Goal: Task Accomplishment & Management: Manage account settings

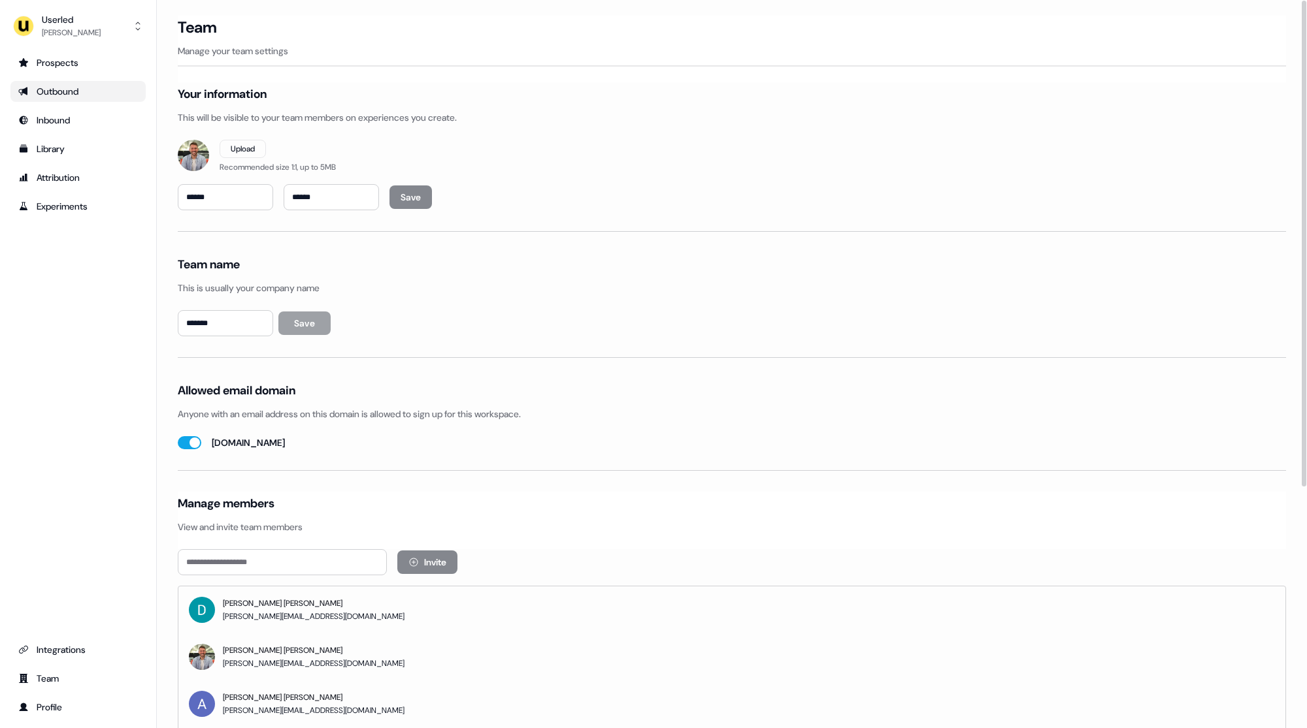
click at [43, 86] on div "Outbound" at bounding box center [78, 91] width 120 height 13
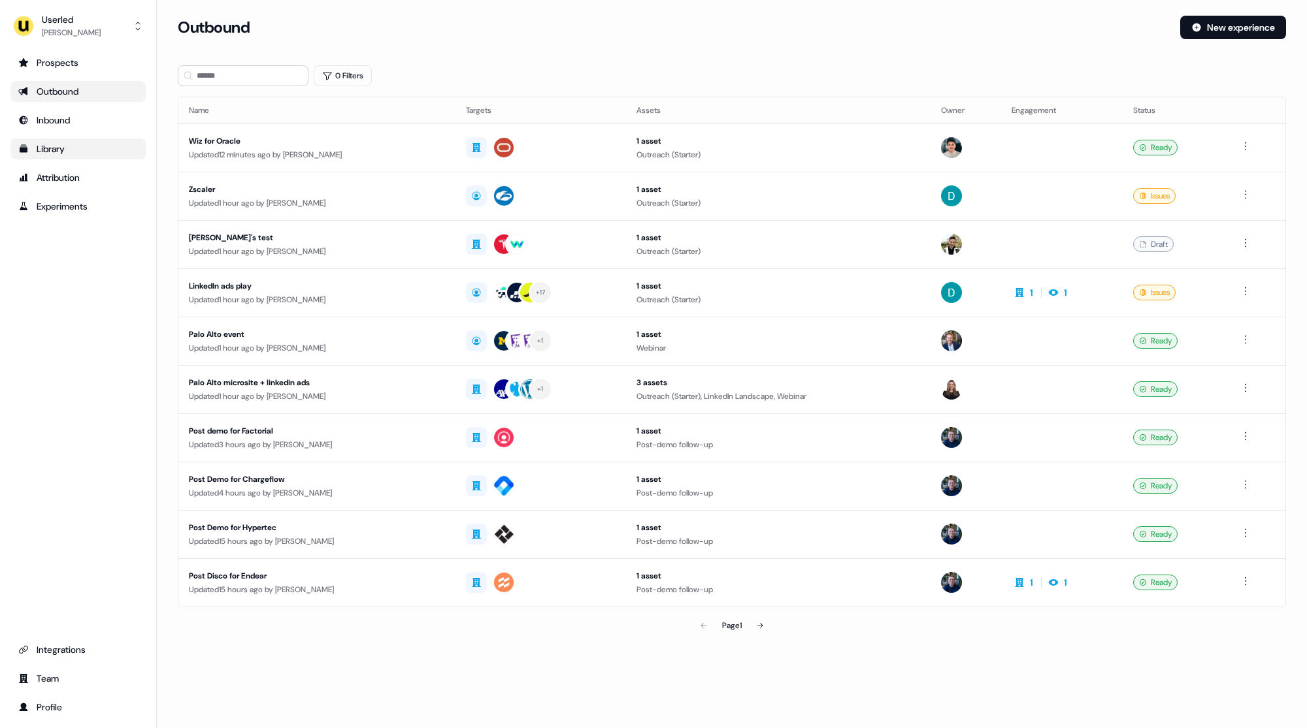
click at [55, 145] on div "Library" at bounding box center [78, 148] width 120 height 13
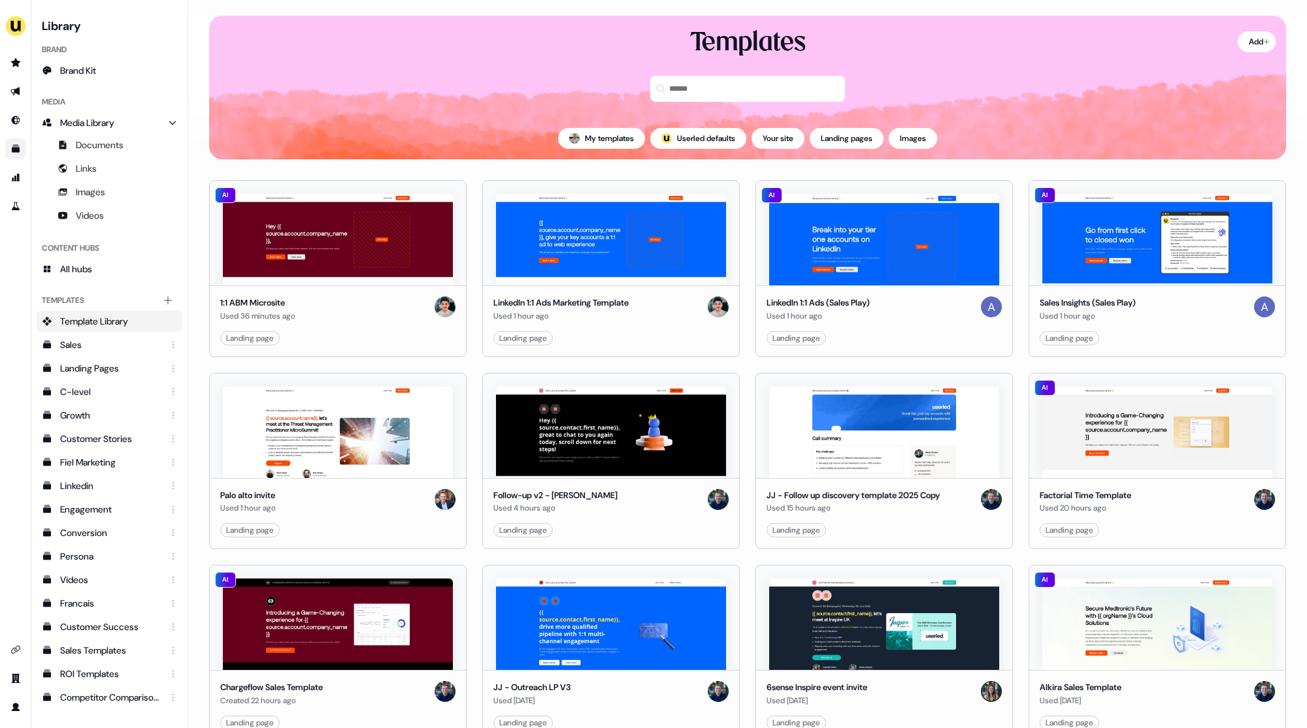
click at [510, 90] on div "Templates" at bounding box center [747, 71] width 1077 height 91
click at [11, 93] on icon "Go to outbound experience" at bounding box center [15, 91] width 10 height 10
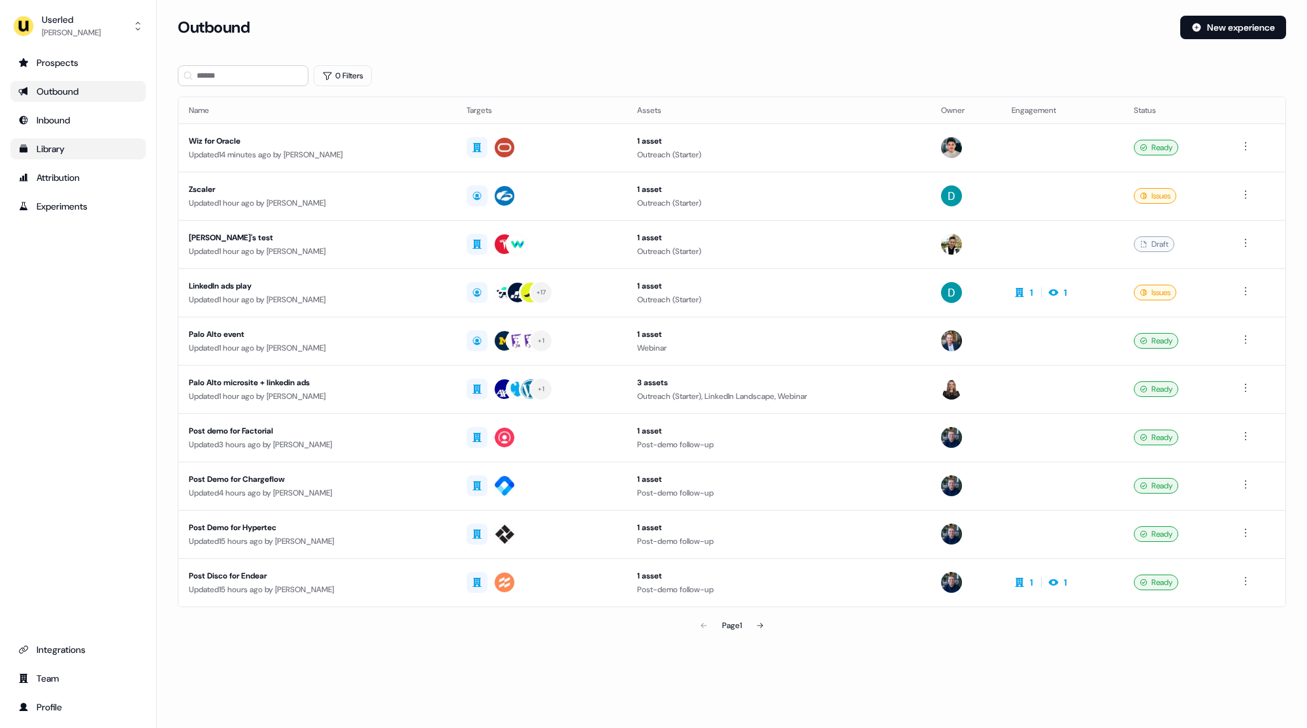
click at [650, 36] on div "Outbound" at bounding box center [674, 28] width 992 height 24
click at [667, 36] on div "Outbound" at bounding box center [674, 28] width 992 height 24
click at [668, 40] on div "Outbound New experience" at bounding box center [732, 35] width 1108 height 39
click at [680, 36] on div "Outbound" at bounding box center [674, 28] width 992 height 24
click at [99, 312] on div "Prospects Outbound Inbound Library Attribution Experiments Integrations Team Pr…" at bounding box center [77, 385] width 135 height 666
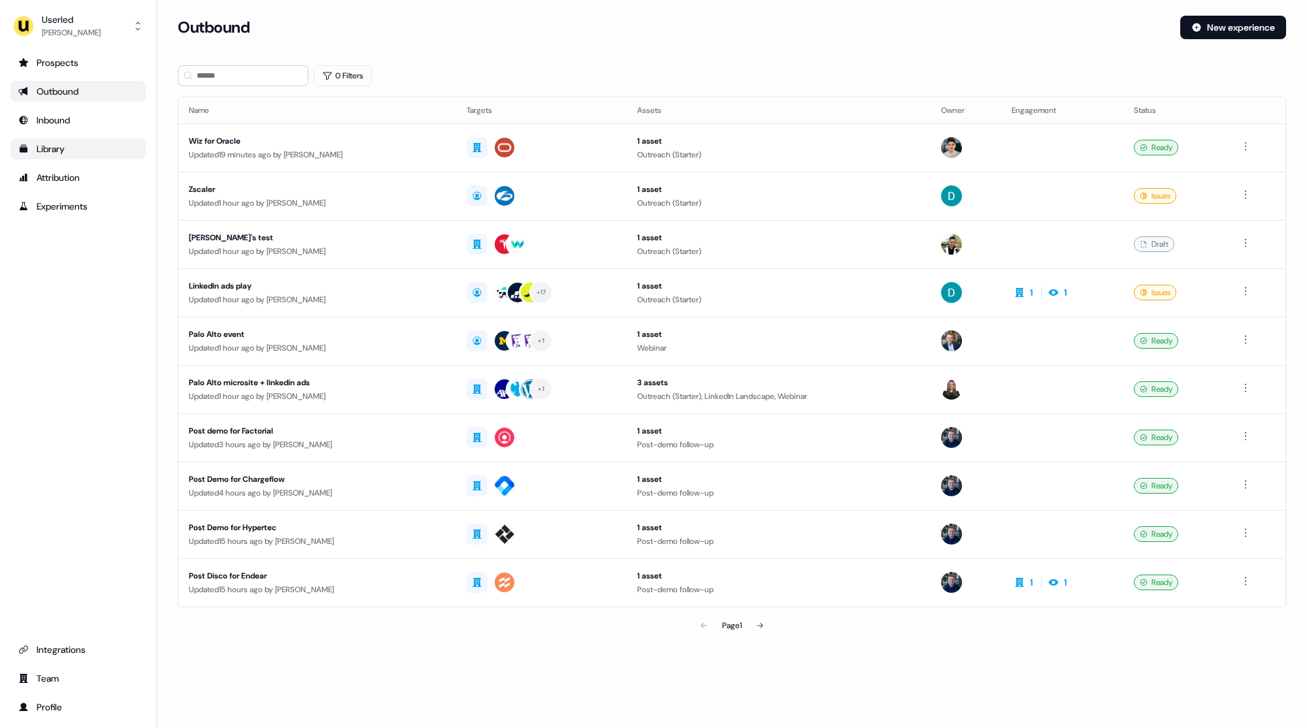
click at [64, 88] on div "Outbound" at bounding box center [78, 91] width 120 height 13
click at [60, 60] on div "Prospects" at bounding box center [78, 62] width 120 height 13
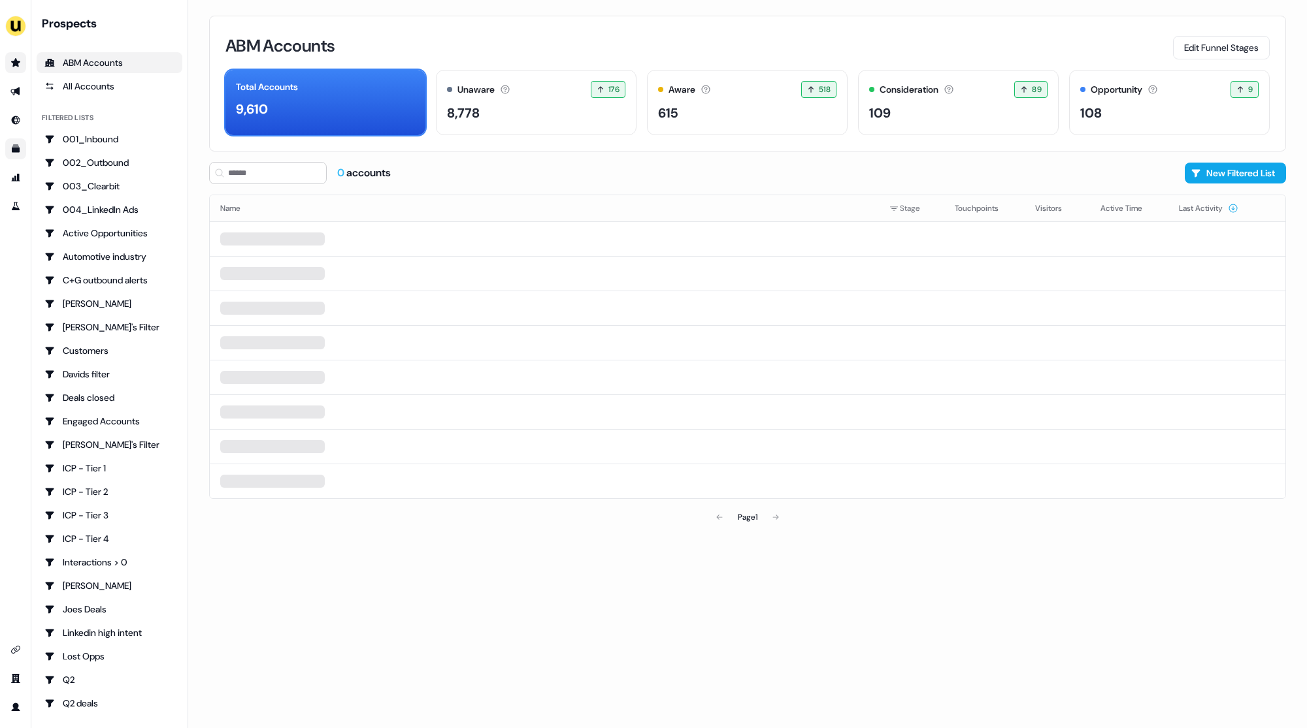
click at [461, 38] on div "ABM Accounts Edit Funnel Stages" at bounding box center [747, 45] width 1044 height 27
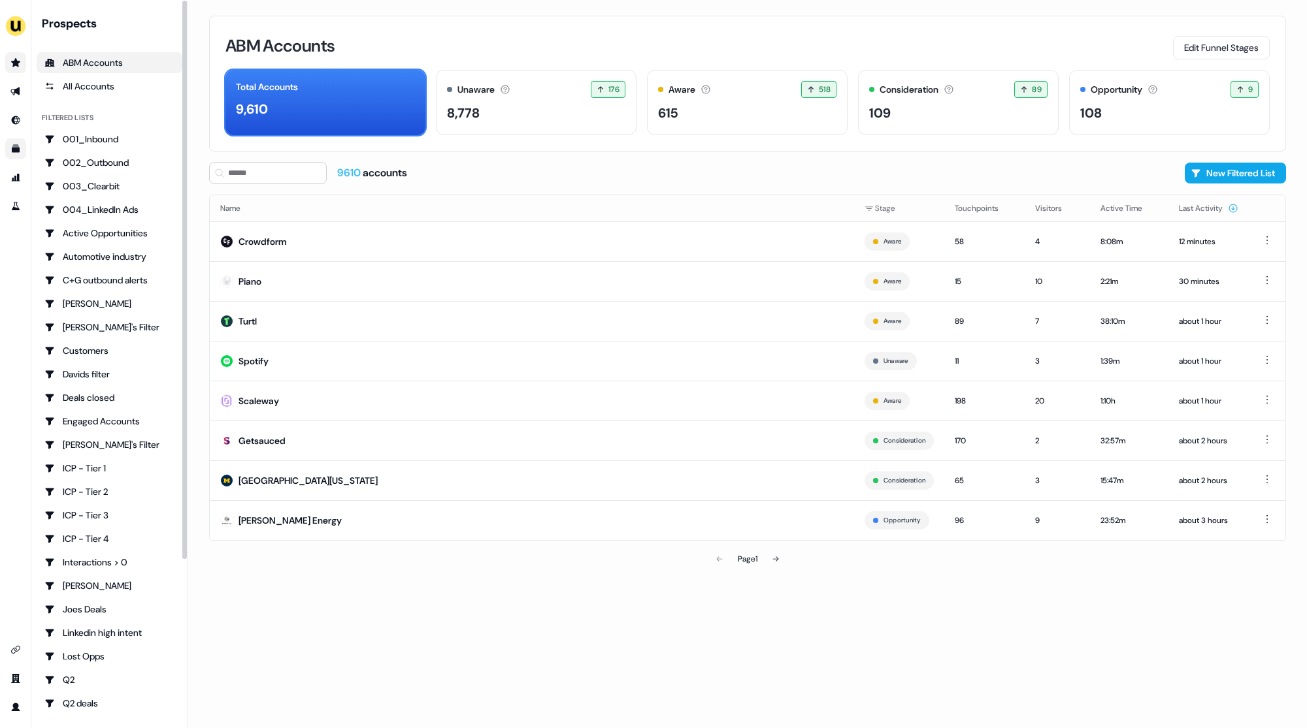
click at [657, 166] on div "9610 accounts New Filtered List" at bounding box center [747, 173] width 1077 height 22
click at [670, 172] on div "9610 accounts New Filtered List" at bounding box center [747, 173] width 1077 height 22
click at [666, 172] on div "9610 accounts New Filtered List" at bounding box center [747, 173] width 1077 height 22
click at [665, 166] on div "9610 accounts New Filtered List" at bounding box center [747, 173] width 1077 height 22
click at [728, 170] on div "9610 accounts New Filtered List" at bounding box center [747, 173] width 1077 height 22
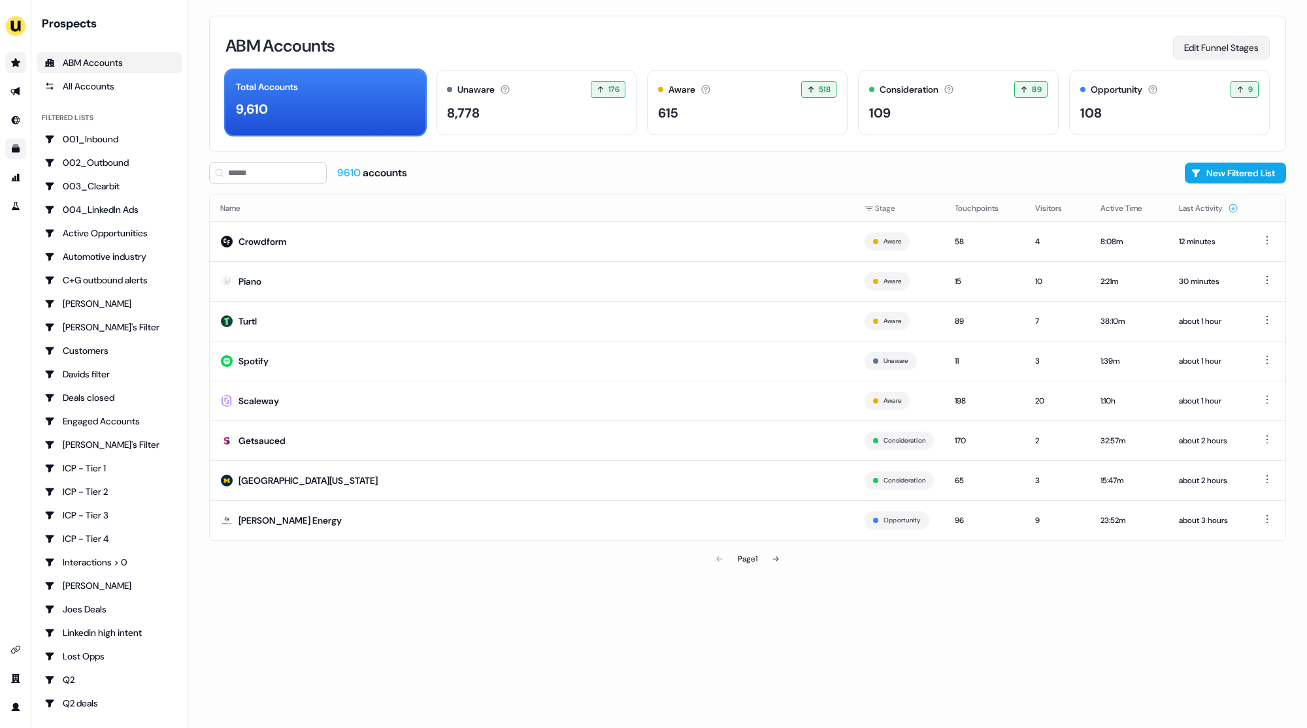
click at [1223, 48] on button "Edit Funnel Stages" at bounding box center [1221, 48] width 97 height 24
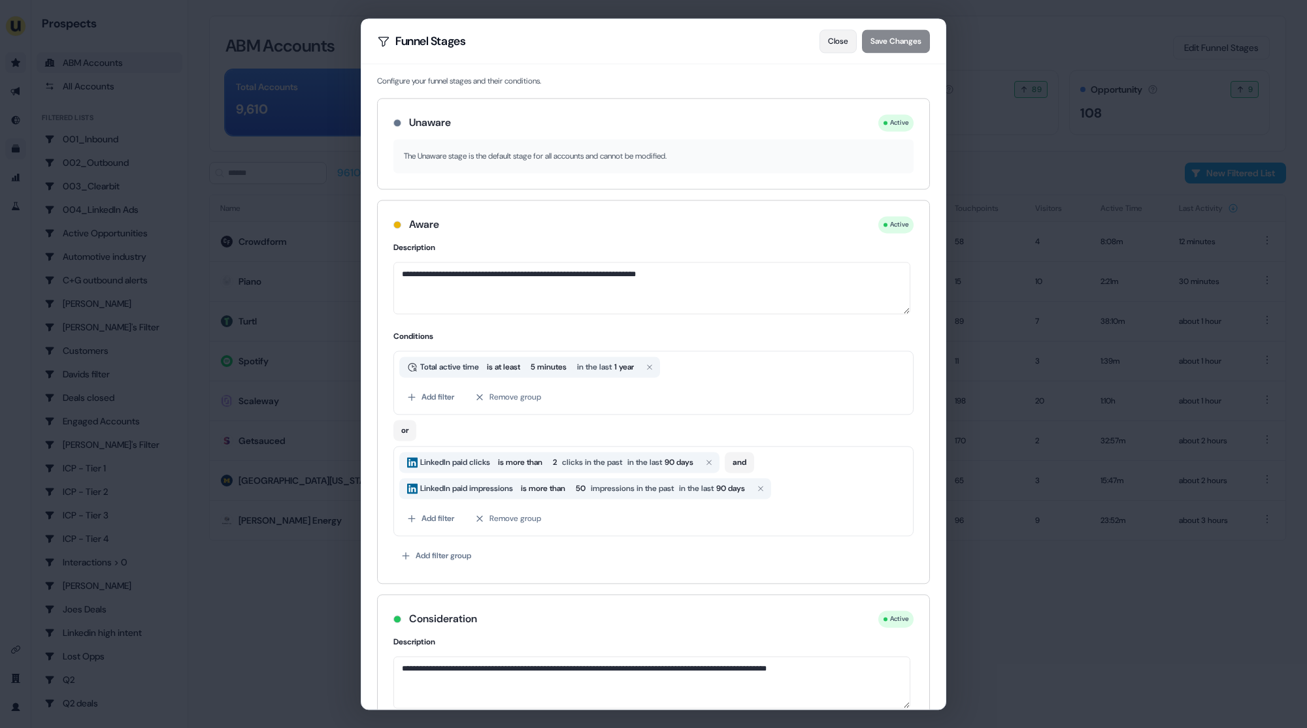
click at [829, 41] on button "Close" at bounding box center [837, 41] width 37 height 24
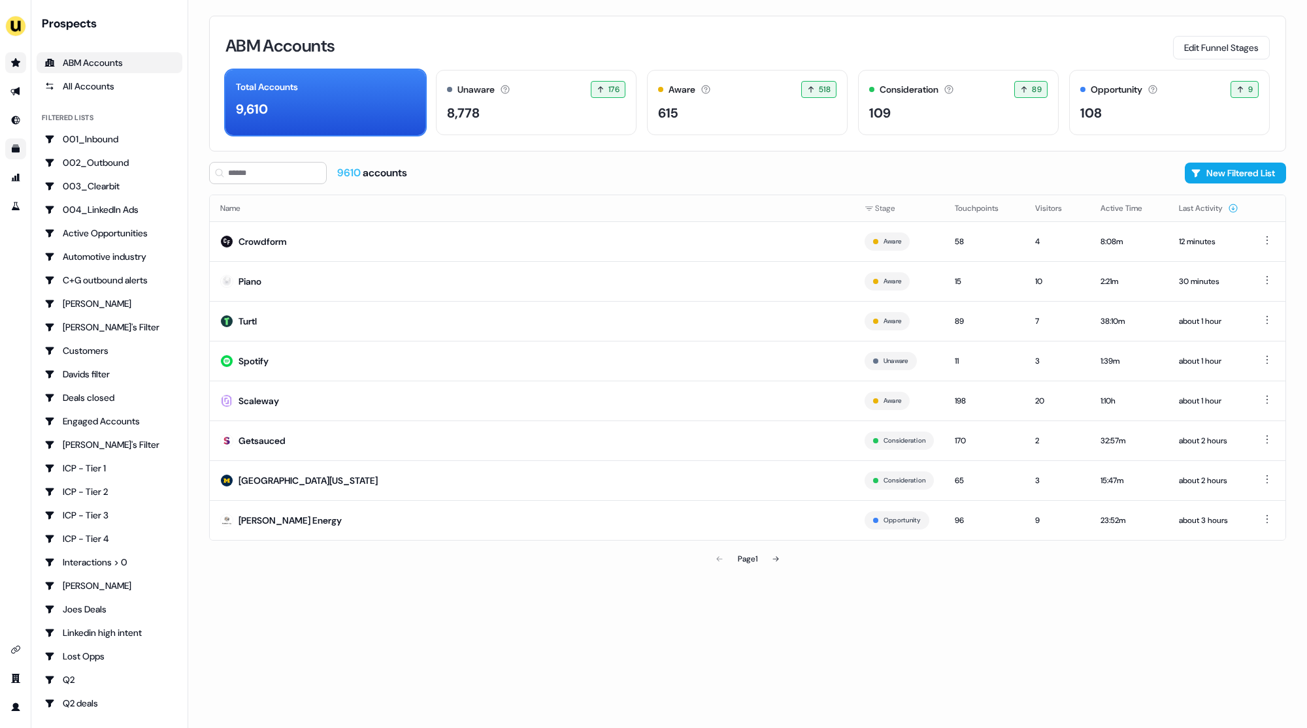
drag, startPoint x: 662, startPoint y: 29, endPoint x: 655, endPoint y: 31, distance: 8.1
click at [661, 29] on div "ABM Accounts Edit Funnel Stages Total Accounts 9,610 Unaware The default stage …" at bounding box center [747, 84] width 1077 height 136
click at [671, 33] on div "ABM Accounts Edit Funnel Stages" at bounding box center [747, 45] width 1044 height 27
drag, startPoint x: 637, startPoint y: 574, endPoint x: 638, endPoint y: 565, distance: 8.6
click at [637, 574] on div "ABM Accounts Edit Funnel Stages Total Accounts 9,610 Unaware The default stage …" at bounding box center [747, 364] width 1118 height 728
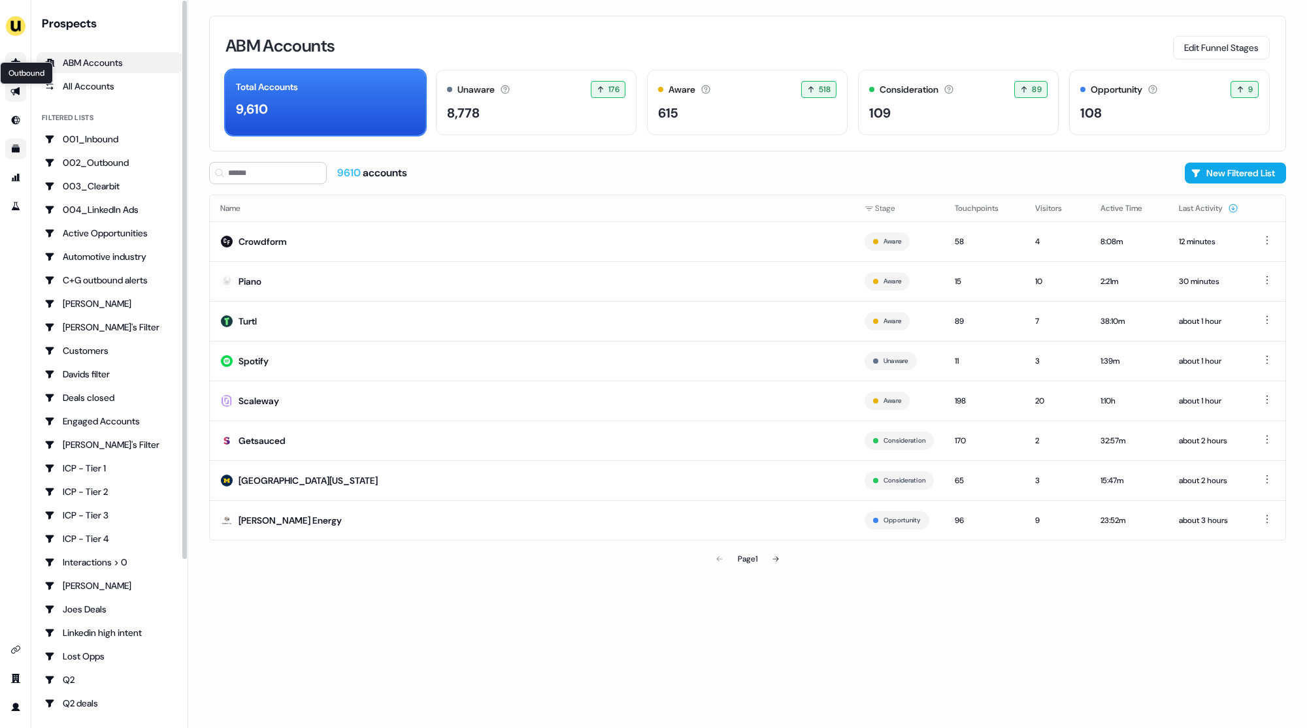
click at [14, 92] on icon "Go to outbound experience" at bounding box center [14, 92] width 9 height 8
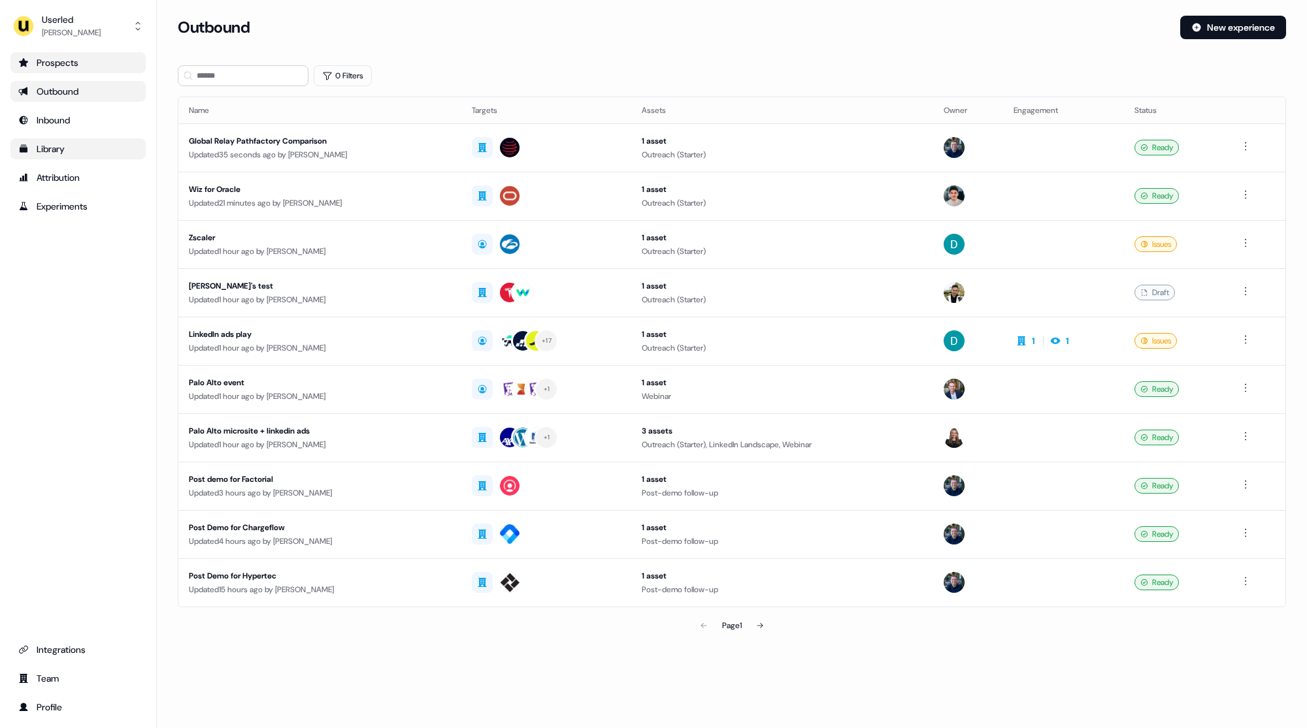
click at [774, 42] on div "Outbound New experience" at bounding box center [732, 35] width 1108 height 39
click at [56, 182] on div "Attribution" at bounding box center [78, 177] width 120 height 13
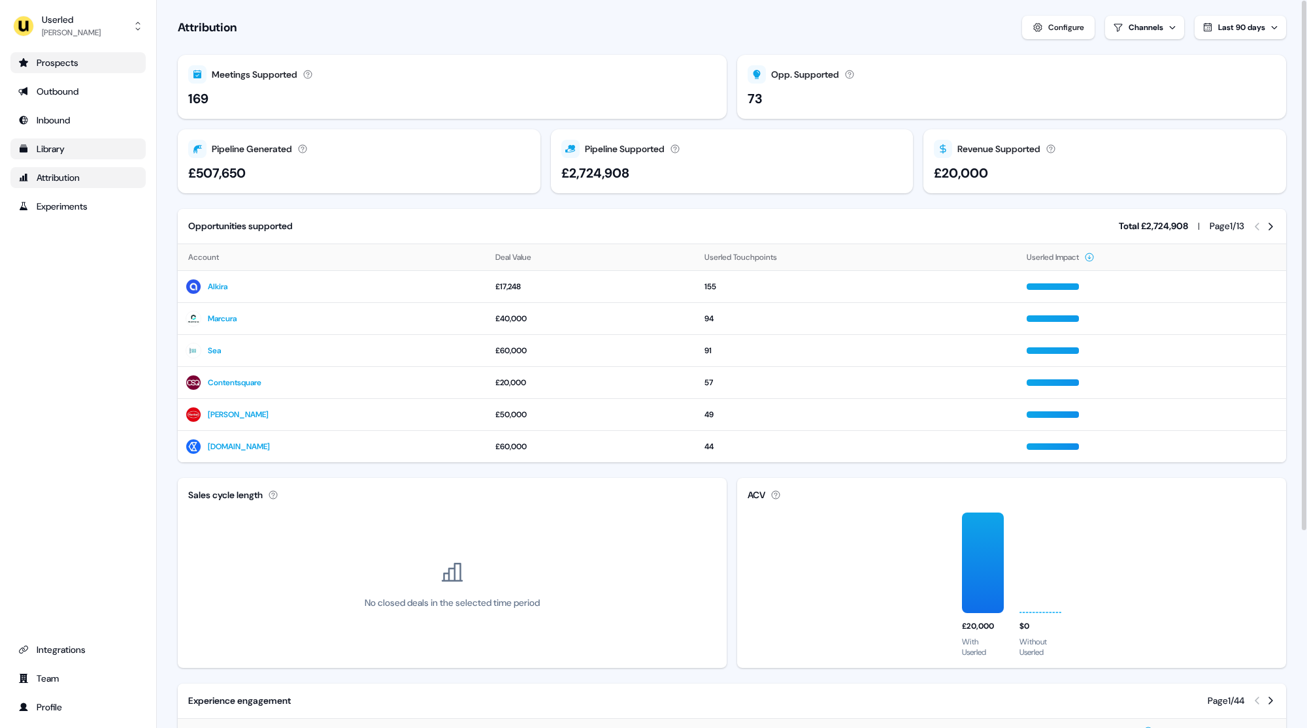
click at [655, 37] on div "Attribution Configure Channels Last 90 days" at bounding box center [732, 28] width 1108 height 24
click at [35, 85] on div "Outbound" at bounding box center [78, 91] width 120 height 13
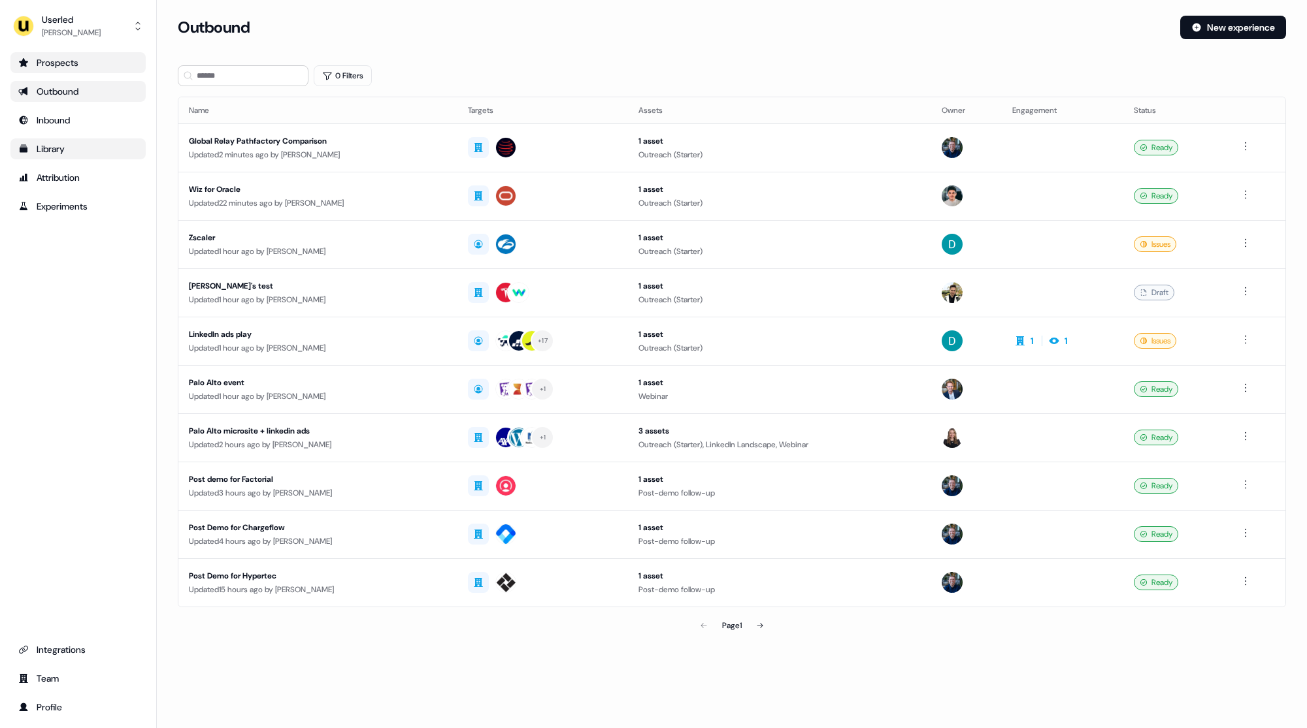
click at [606, 37] on div "Outbound" at bounding box center [674, 28] width 992 height 24
click at [61, 61] on div "Prospects" at bounding box center [78, 62] width 120 height 13
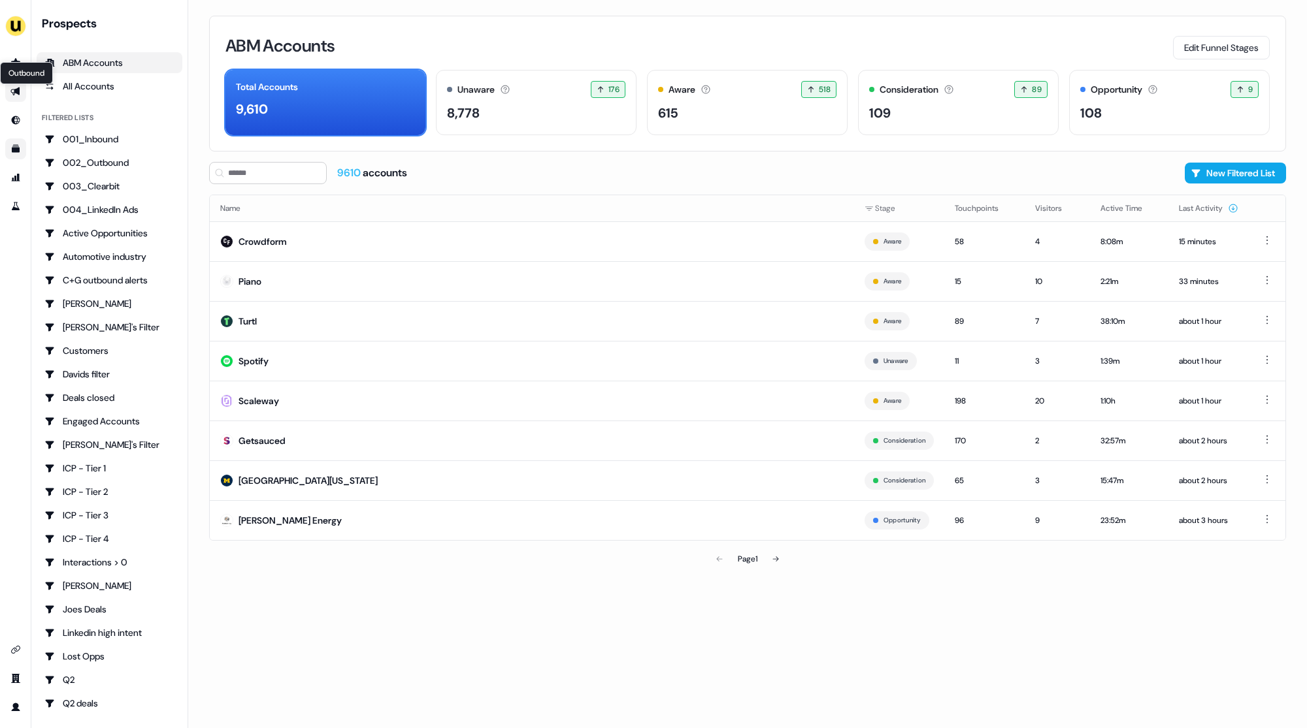
drag, startPoint x: 14, startPoint y: 96, endPoint x: 22, endPoint y: 95, distance: 7.3
click at [14, 96] on icon "Go to outbound experience" at bounding box center [15, 91] width 10 height 10
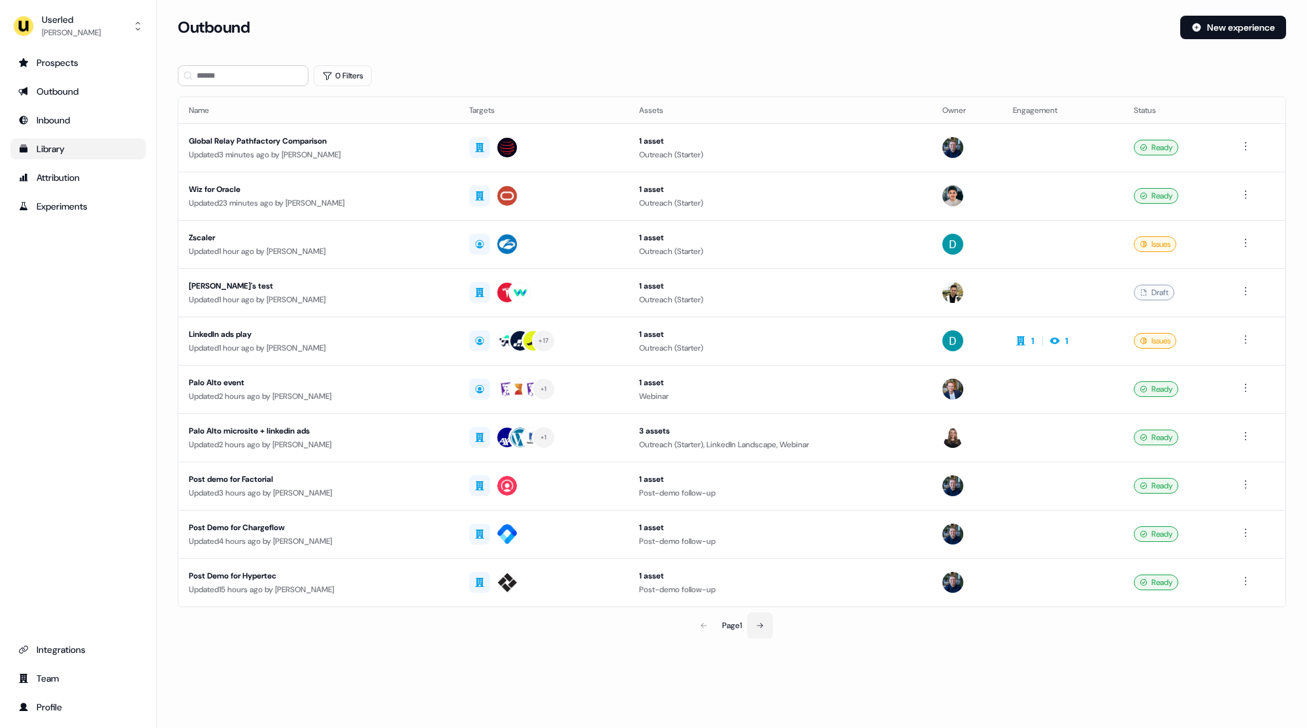
click at [759, 623] on icon at bounding box center [760, 626] width 8 height 8
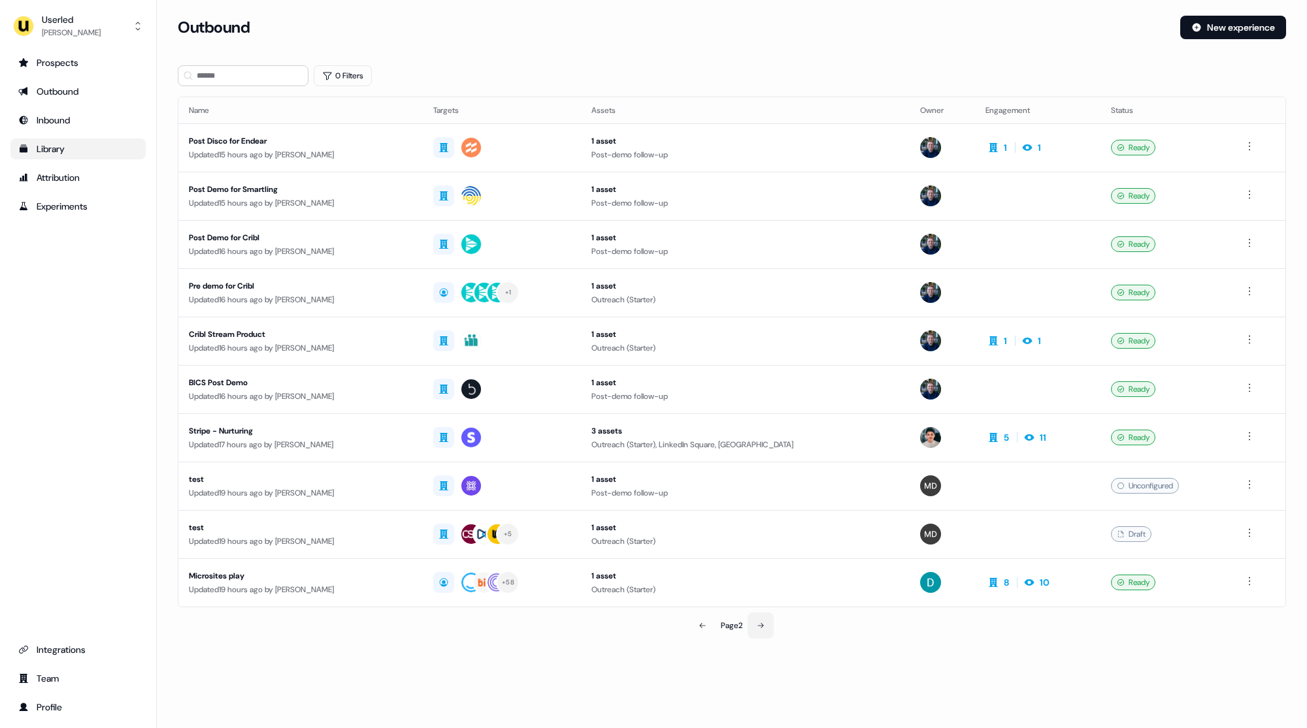
click at [761, 624] on icon at bounding box center [761, 626] width 8 height 8
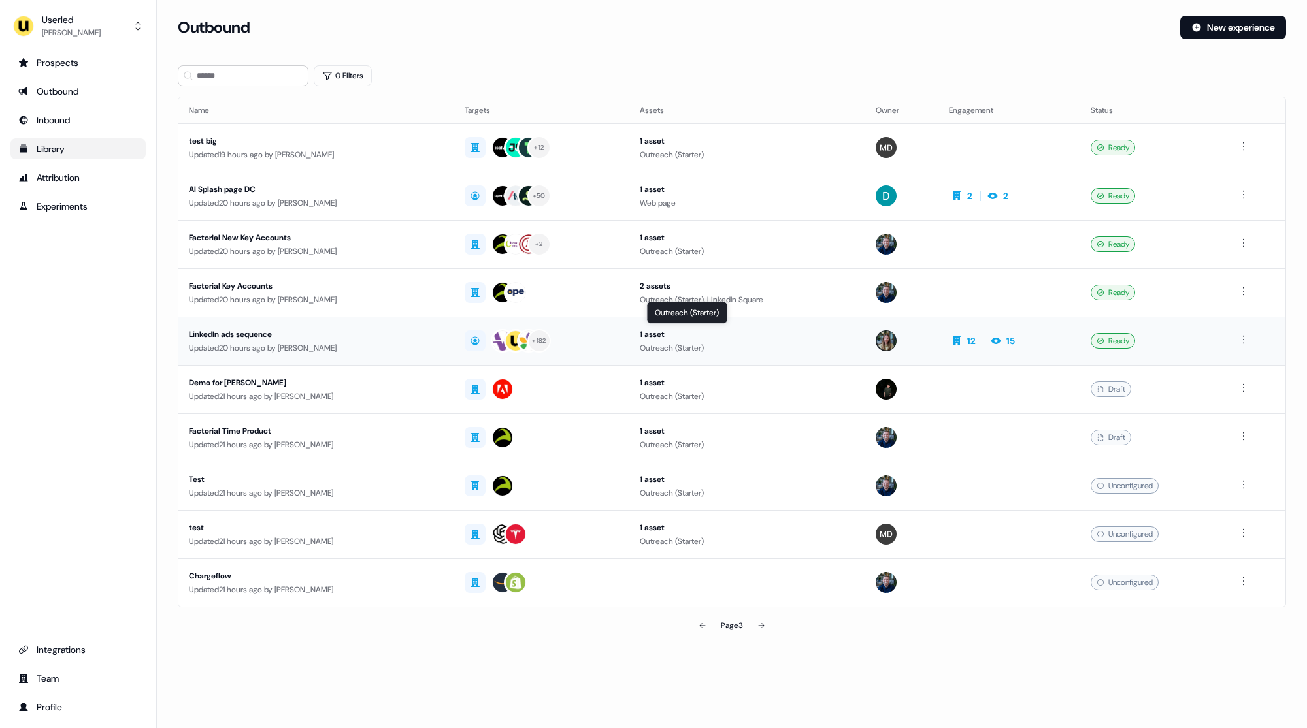
click at [703, 328] on div "1 asset" at bounding box center [747, 334] width 215 height 13
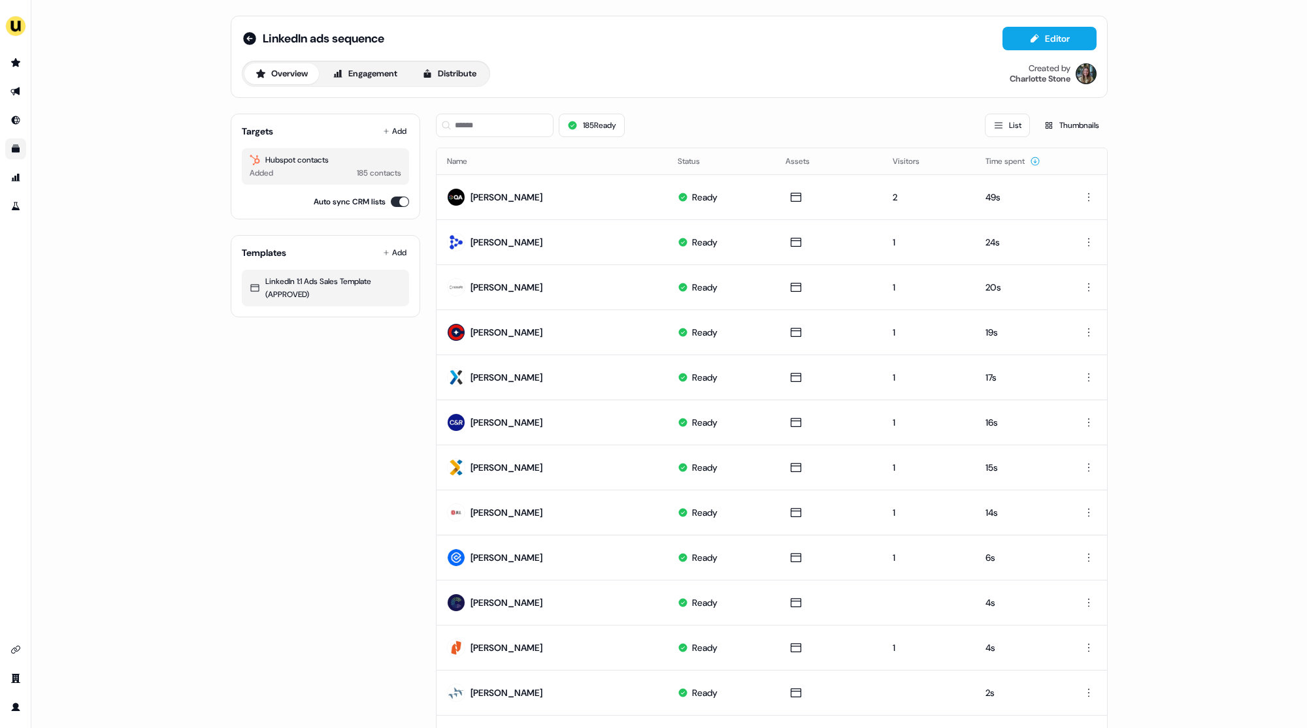
click at [744, 83] on div "Overview Engagement Distribute Created by [PERSON_NAME]" at bounding box center [669, 74] width 855 height 26
click at [667, 66] on div "Overview Engagement Distribute Created by [PERSON_NAME]" at bounding box center [669, 74] width 855 height 26
click at [674, 84] on div "Overview Engagement Distribute Created by [PERSON_NAME]" at bounding box center [669, 74] width 855 height 26
click at [671, 70] on div "Overview Engagement Distribute Created by [PERSON_NAME]" at bounding box center [669, 74] width 855 height 26
click at [666, 69] on div "Overview Engagement Distribute Created by [PERSON_NAME]" at bounding box center [669, 74] width 855 height 26
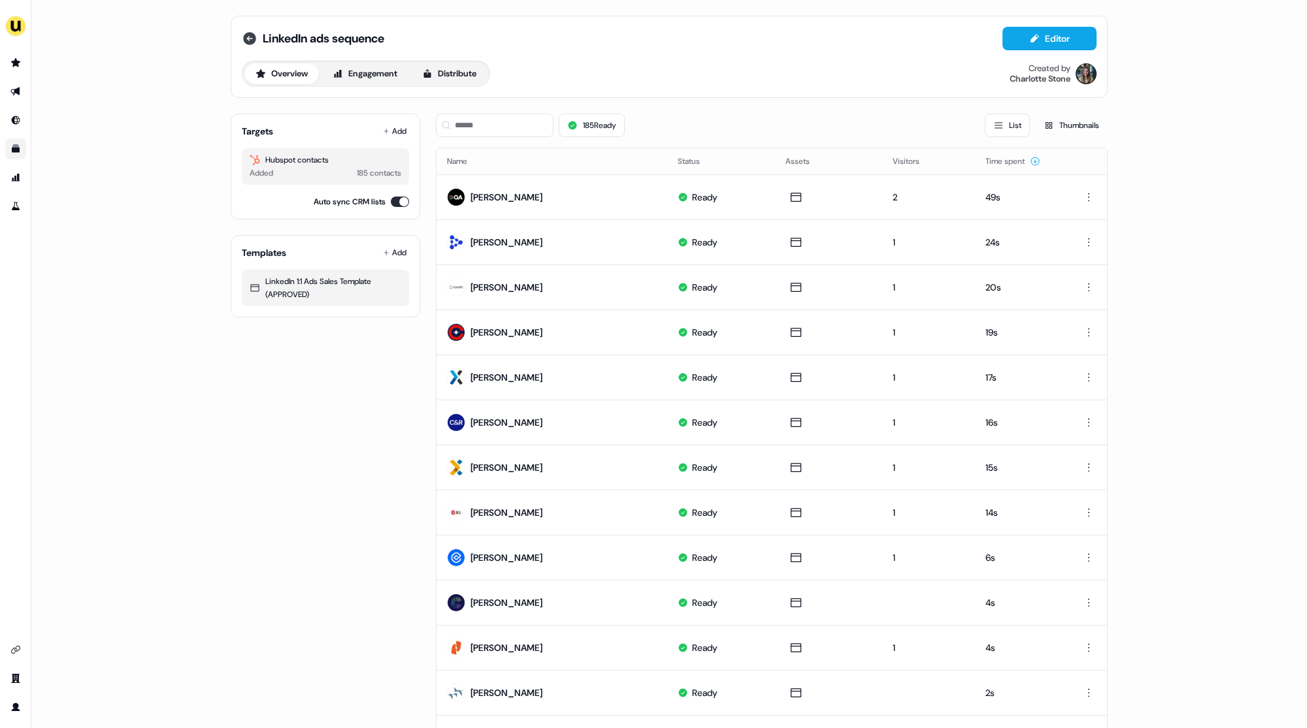
click at [244, 37] on icon at bounding box center [249, 38] width 13 height 13
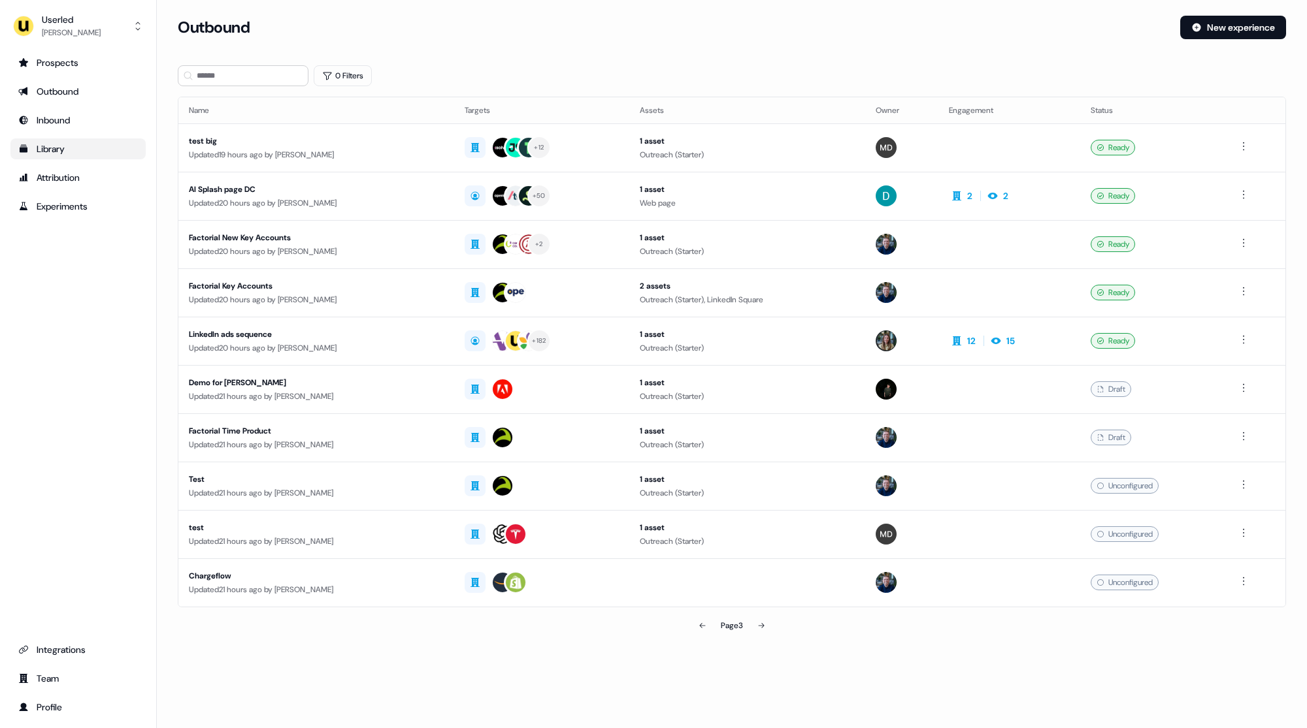
click at [167, 240] on section "Loading... Outbound New experience 0 Filters Name Targets Assets Owner Engageme…" at bounding box center [732, 346] width 1150 height 660
click at [78, 29] on div "[PERSON_NAME]" at bounding box center [71, 32] width 59 height 13
click at [67, 54] on div "Impersonate (Admin)" at bounding box center [78, 62] width 124 height 24
